Goal: Entertainment & Leisure: Consume media (video, audio)

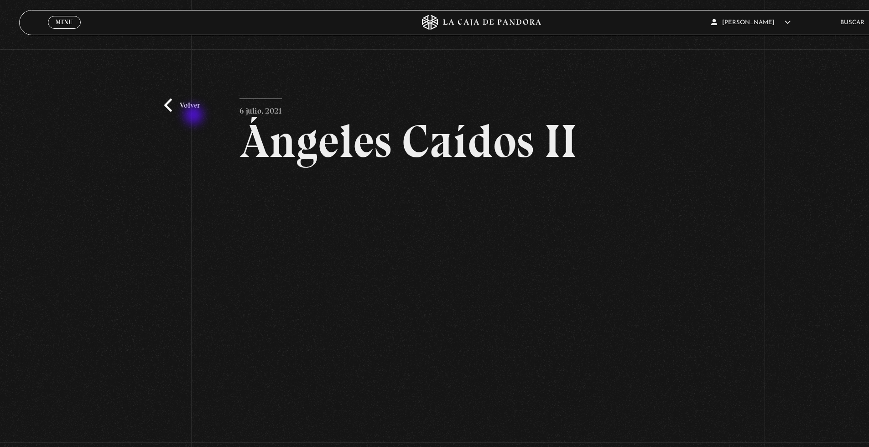
click at [177, 105] on link "Volver" at bounding box center [182, 106] width 36 height 14
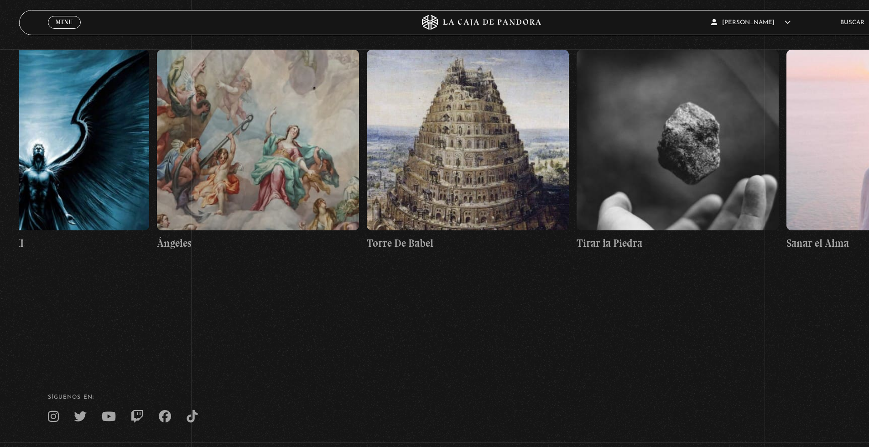
scroll to position [0, 19931]
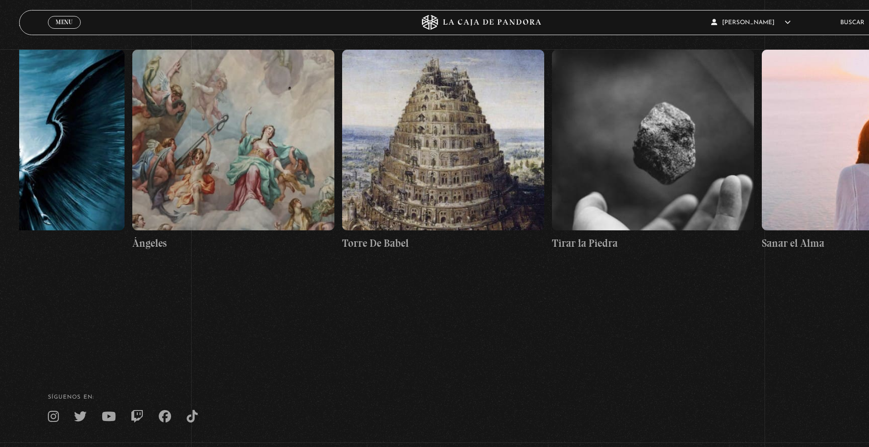
click at [177, 105] on figure at bounding box center [233, 140] width 203 height 181
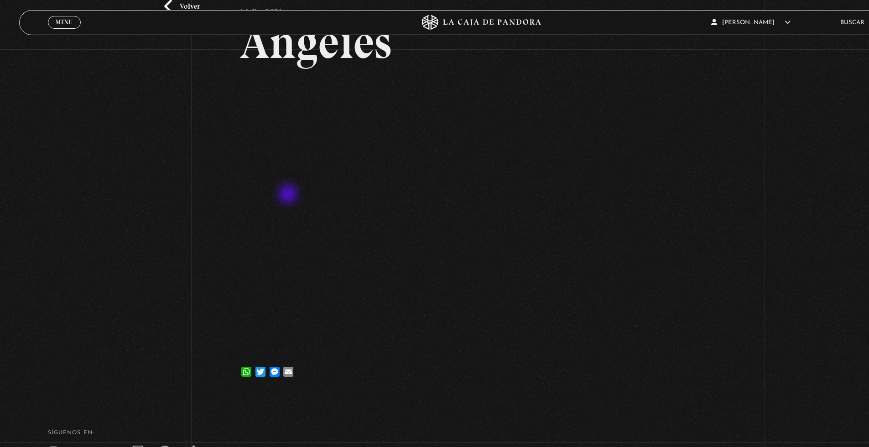
scroll to position [59, 0]
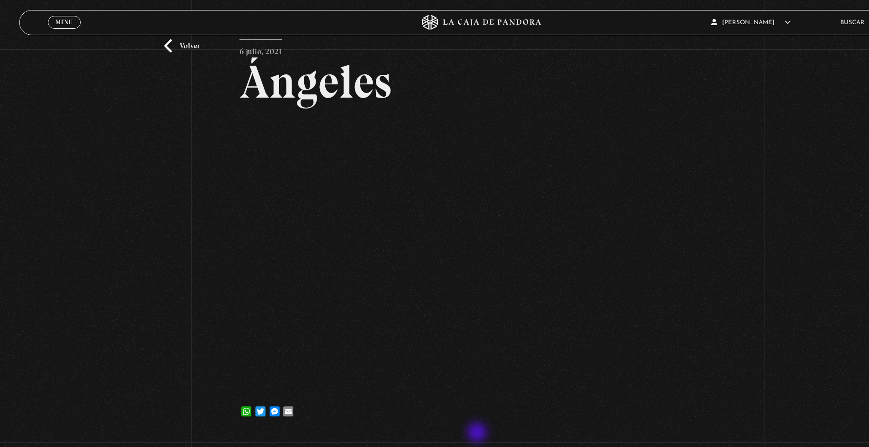
click at [435, 394] on article "6 [PERSON_NAME], 2021 Ángeles WhatsApp Twitter Messenger Email" at bounding box center [478, 232] width 477 height 386
click at [435, 394] on article "6 julio, 2021 Ángeles WhatsApp Twitter Messenger Email" at bounding box center [478, 232] width 477 height 386
click at [177, 45] on link "Volver" at bounding box center [182, 46] width 36 height 14
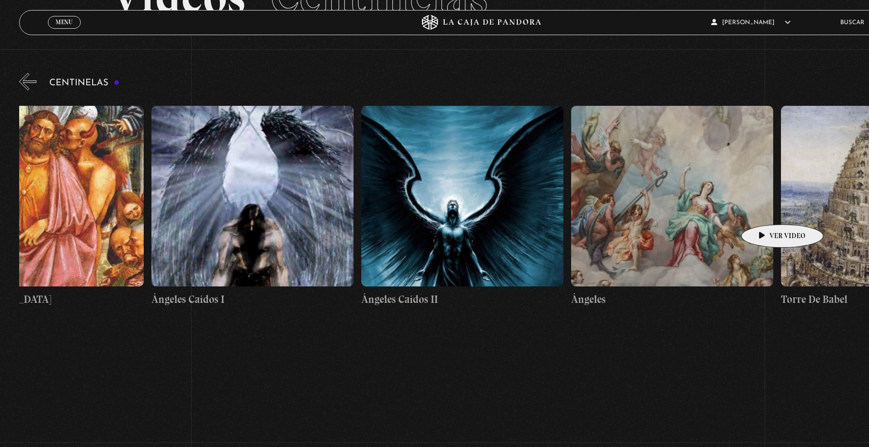
scroll to position [0, 19486]
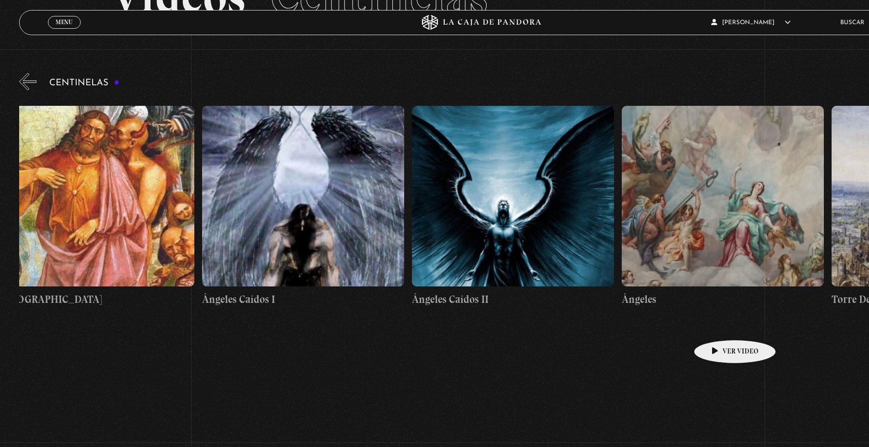
click at [654, 295] on h4 "Ángeles" at bounding box center [723, 300] width 203 height 16
click at [692, 246] on figure at bounding box center [723, 196] width 203 height 181
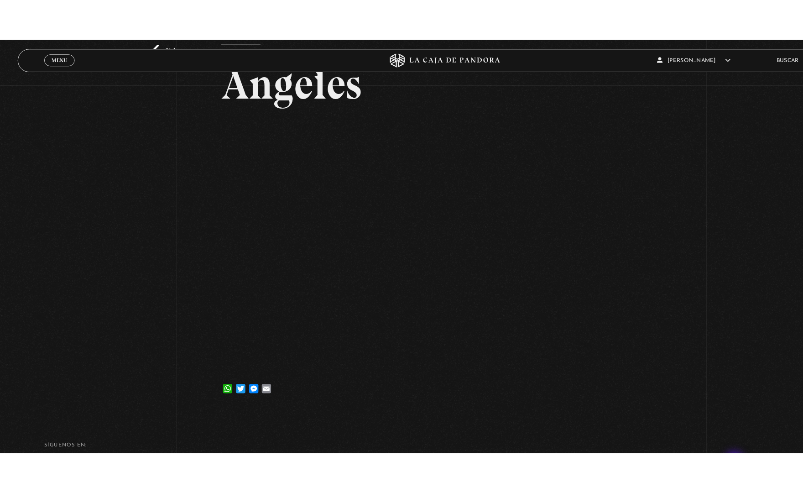
scroll to position [53, 0]
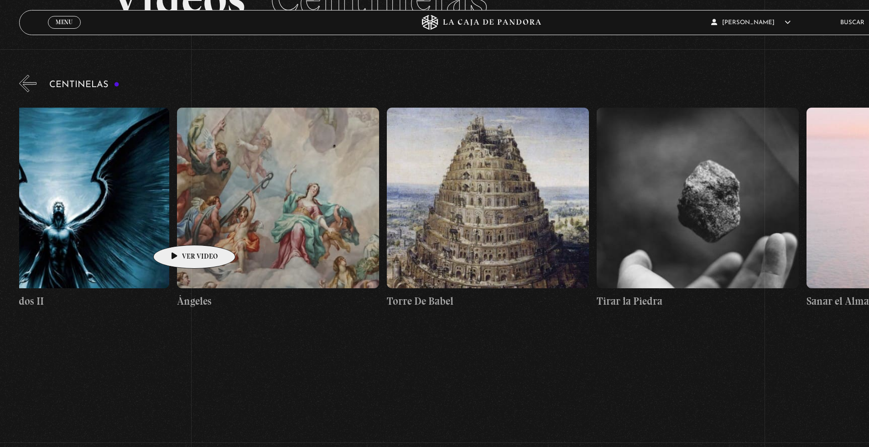
scroll to position [0, 19977]
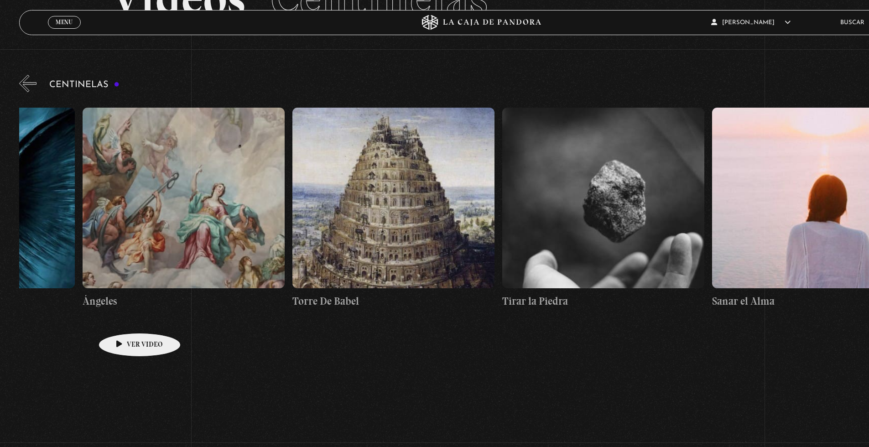
click at [112, 293] on h4 "Ángeles" at bounding box center [184, 301] width 203 height 16
click at [131, 268] on figure at bounding box center [184, 198] width 203 height 181
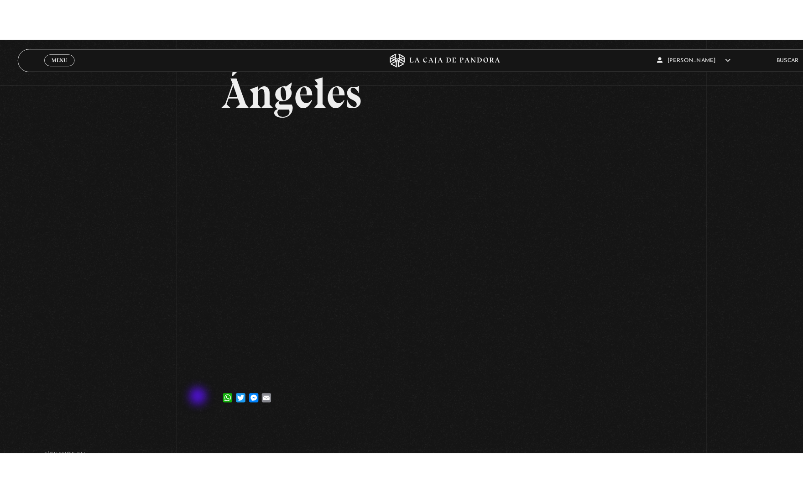
scroll to position [38, 0]
